Goal: Find specific page/section

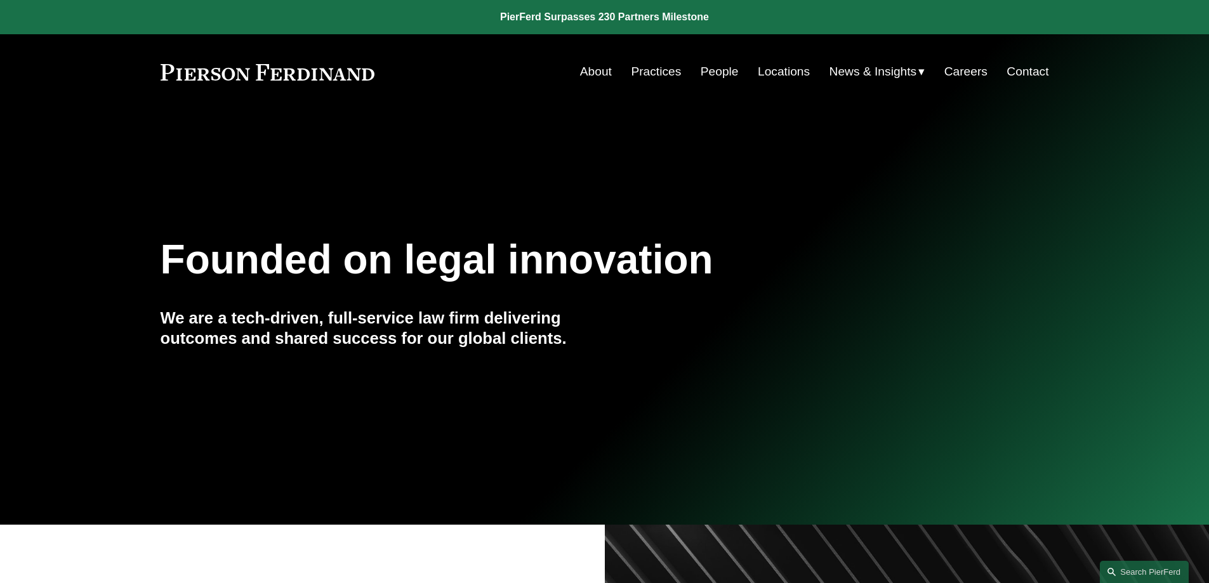
click at [772, 70] on link "Locations" at bounding box center [784, 72] width 52 height 24
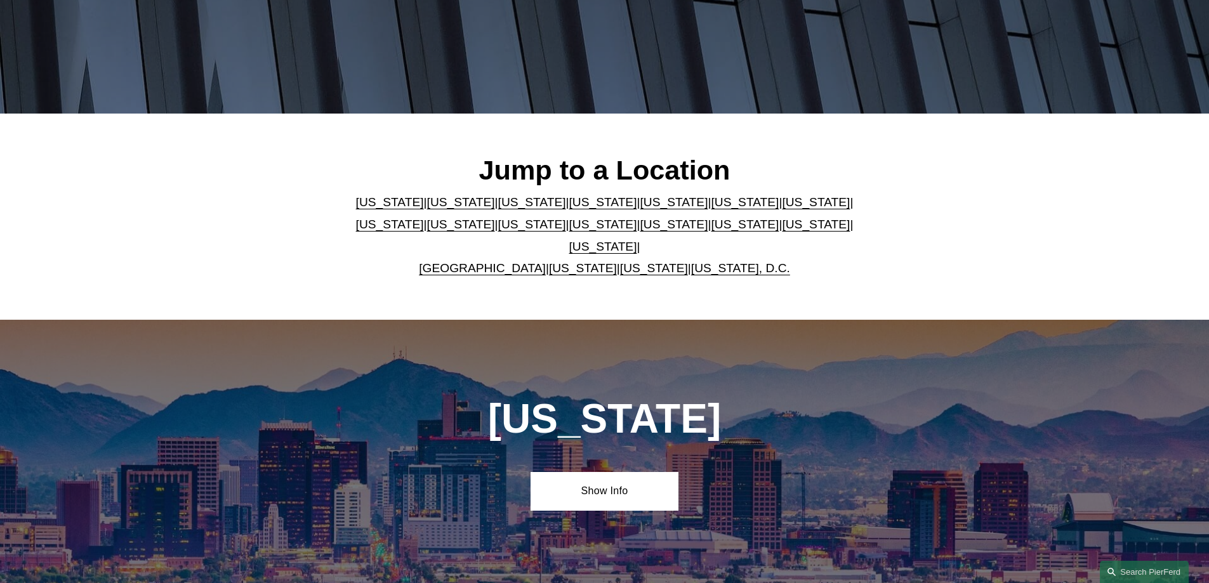
scroll to position [381, 0]
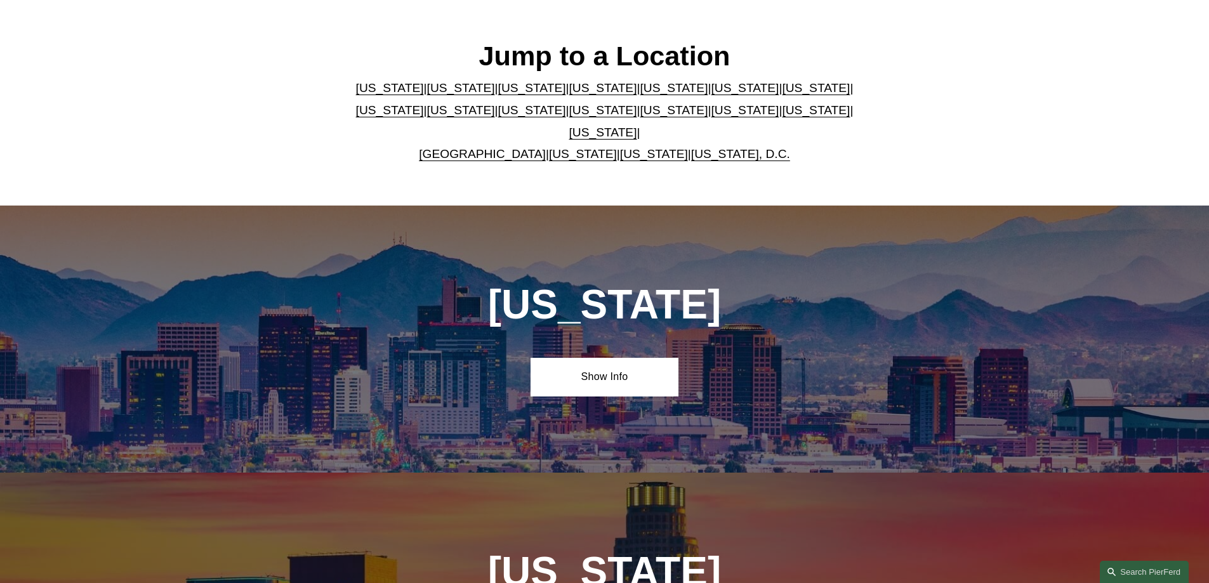
click at [640, 93] on link "[US_STATE]" at bounding box center [674, 87] width 68 height 13
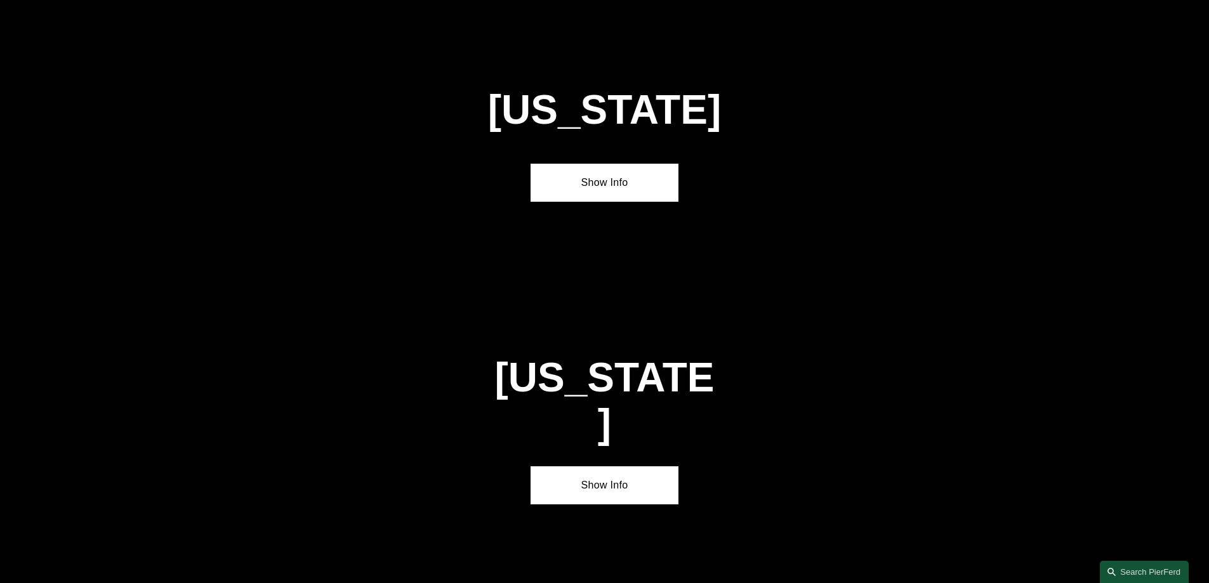
scroll to position [1645, 0]
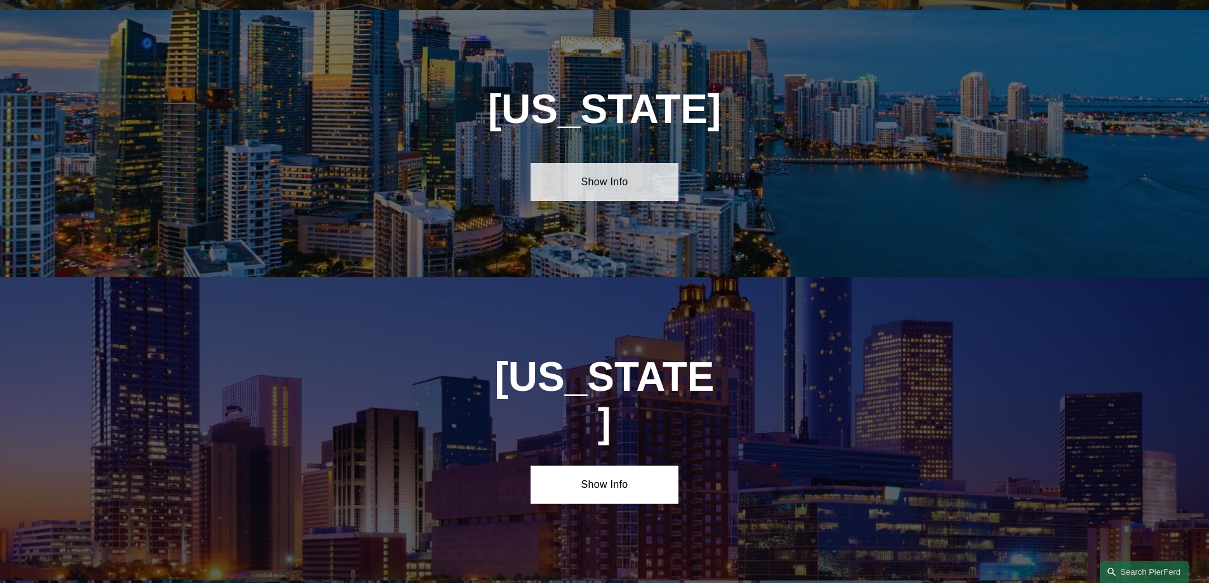
click at [603, 163] on link "Show Info" at bounding box center [604, 182] width 148 height 38
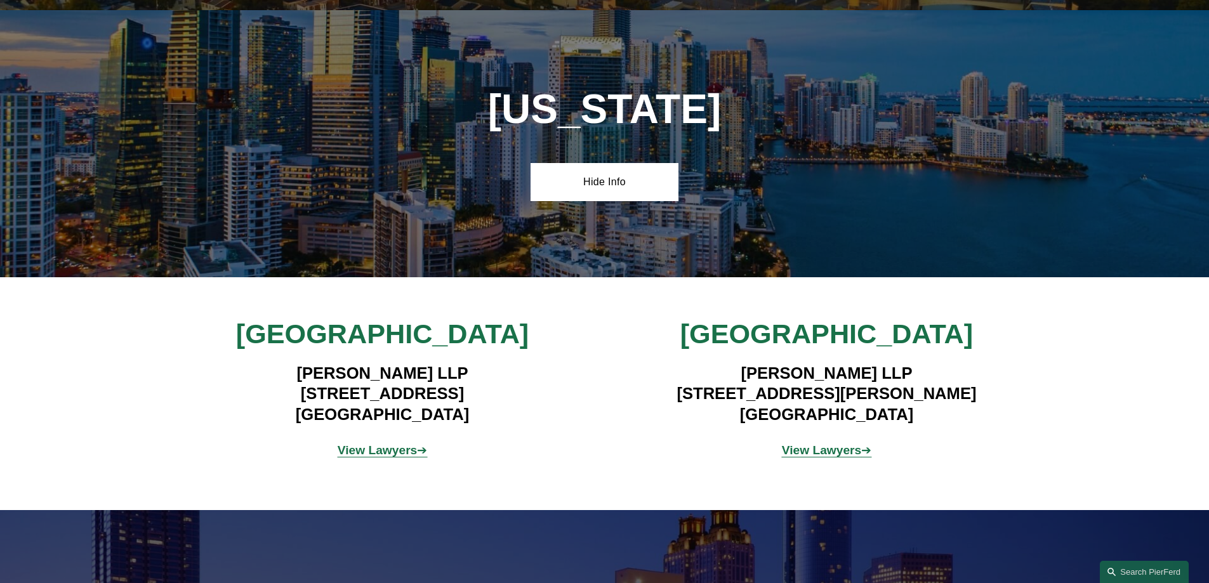
click at [790, 444] on strong "View Lawyers" at bounding box center [822, 450] width 80 height 13
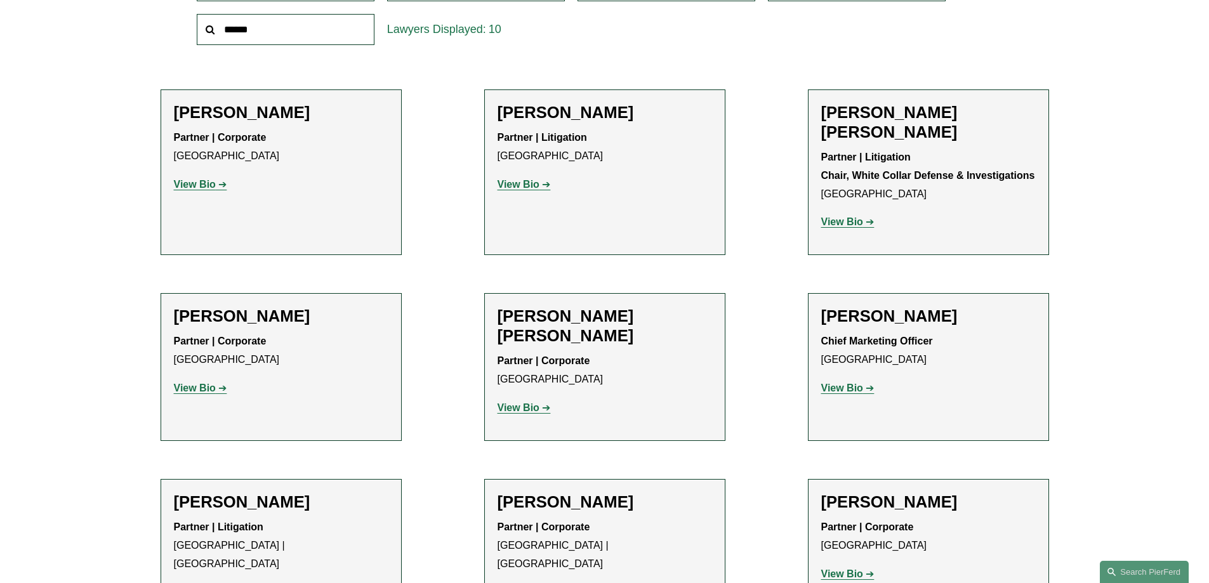
scroll to position [508, 0]
